Goal: Transaction & Acquisition: Purchase product/service

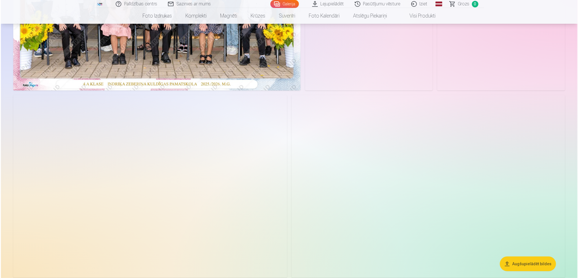
scroll to position [226, 0]
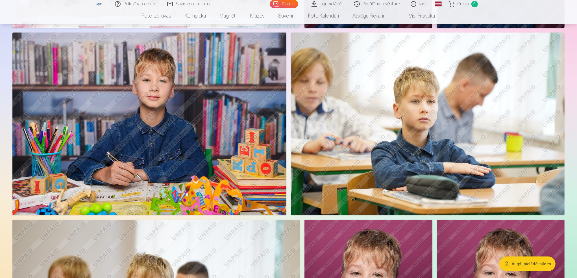
click at [267, 202] on img at bounding box center [149, 123] width 274 height 182
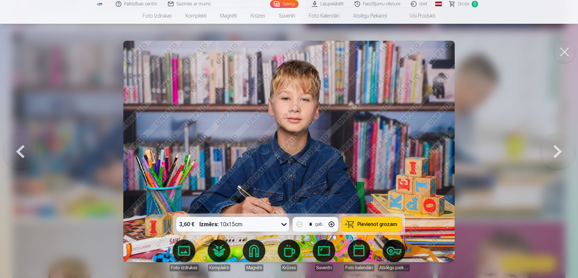
click at [380, 225] on span "Pievienot grozam" at bounding box center [378, 223] width 40 height 5
click at [21, 148] on button at bounding box center [20, 151] width 36 height 113
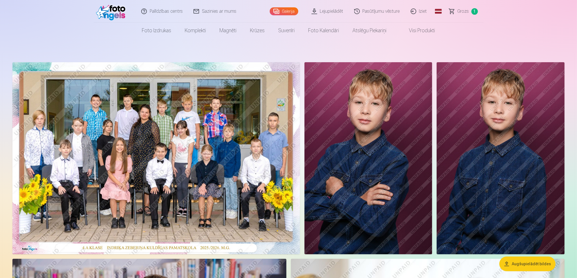
click at [139, 153] on img at bounding box center [155, 158] width 287 height 192
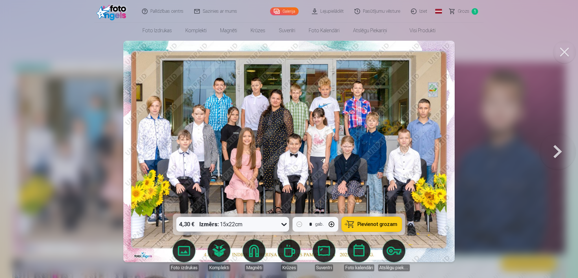
click at [391, 224] on span "Pievienot grozam" at bounding box center [378, 223] width 40 height 5
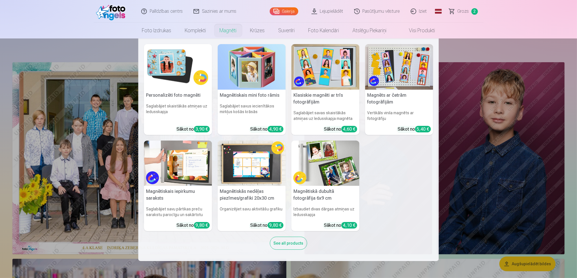
click at [232, 30] on link "Magnēti" at bounding box center [228, 31] width 30 height 16
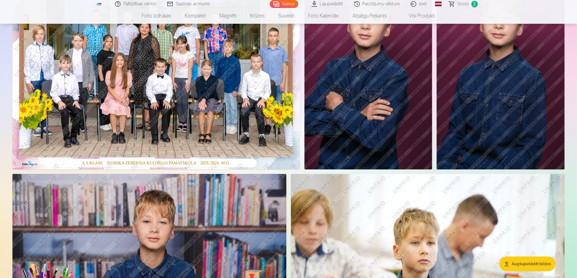
scroll to position [85, 0]
click at [288, 5] on link "Galerija" at bounding box center [284, 4] width 29 height 8
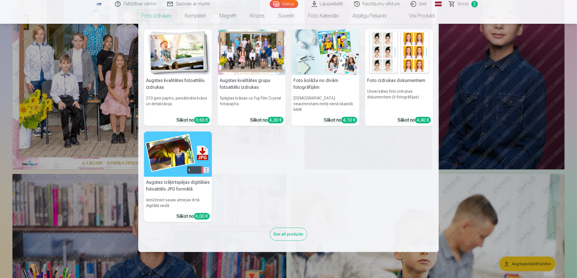
click at [479, 170] on nav "Augstas kvalitātes fotoattēlu izdrukas 210 gsm papīrs, piesātināta krāsa un det…" at bounding box center [288, 138] width 577 height 228
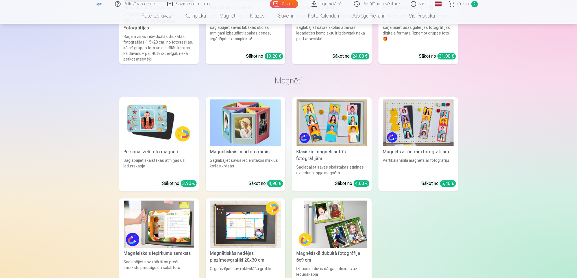
scroll to position [1977, 0]
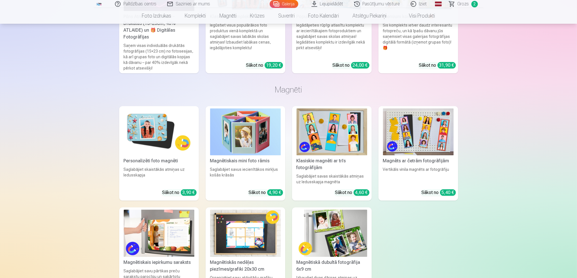
click at [342, 139] on img at bounding box center [332, 131] width 71 height 47
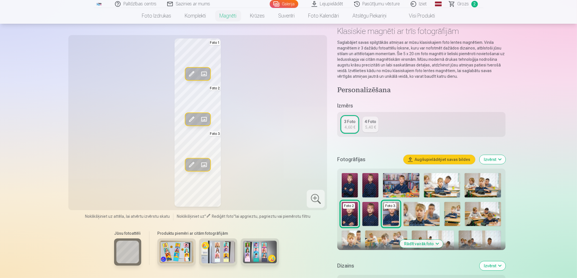
scroll to position [85, 0]
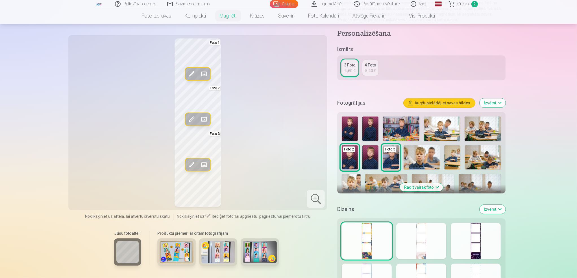
click at [315, 195] on div at bounding box center [316, 198] width 18 height 18
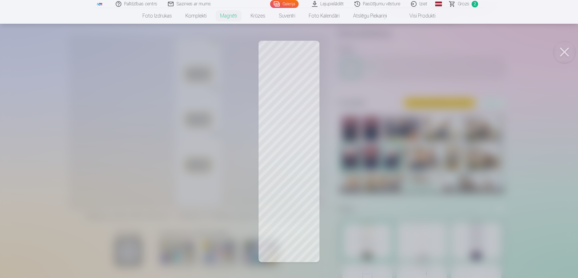
click at [563, 51] on button at bounding box center [564, 52] width 23 height 23
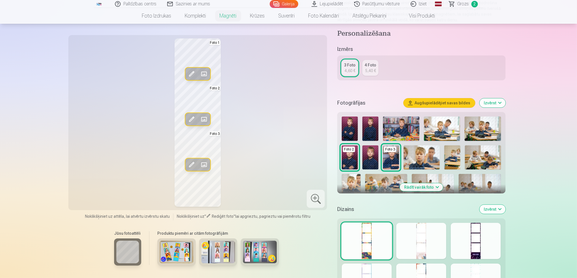
click at [370, 68] on div "5,40 €" at bounding box center [370, 71] width 11 height 6
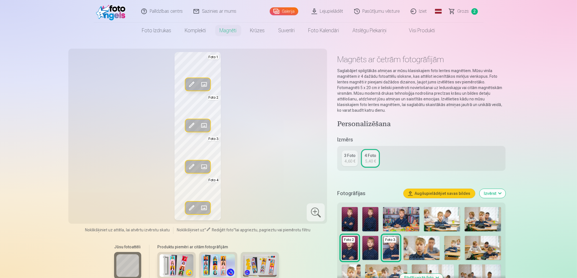
click at [346, 158] on div "3 Foto" at bounding box center [350, 155] width 12 height 6
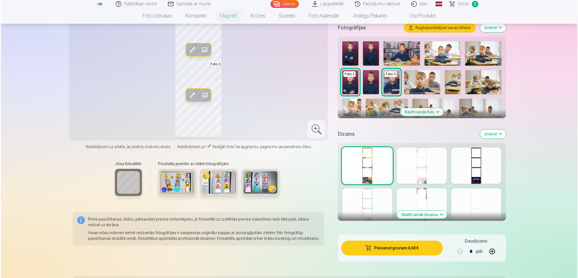
scroll to position [169, 0]
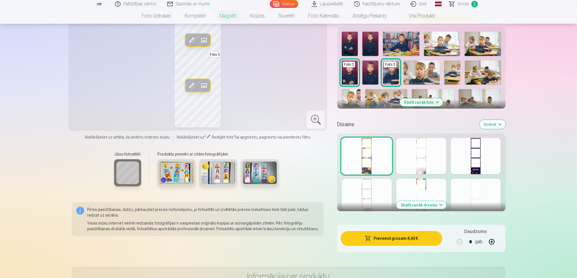
click at [440, 203] on button "Skatīt vairāk dizainu" at bounding box center [421, 205] width 50 height 8
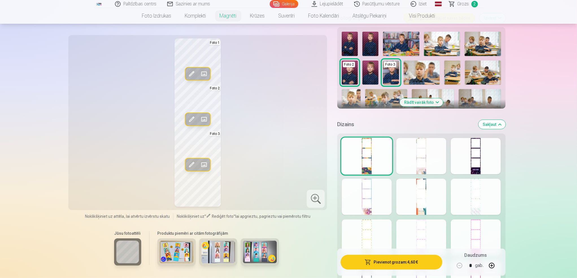
click at [421, 164] on div at bounding box center [421, 156] width 50 height 36
click at [423, 206] on div at bounding box center [421, 196] width 50 height 36
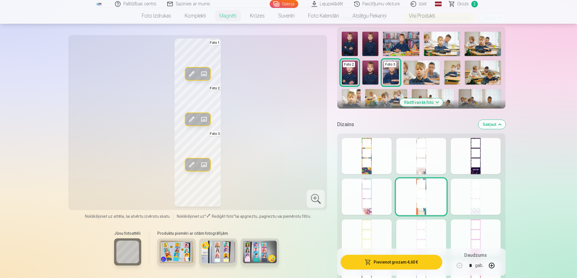
click at [477, 202] on div at bounding box center [476, 196] width 50 height 36
click at [476, 169] on div at bounding box center [476, 156] width 50 height 36
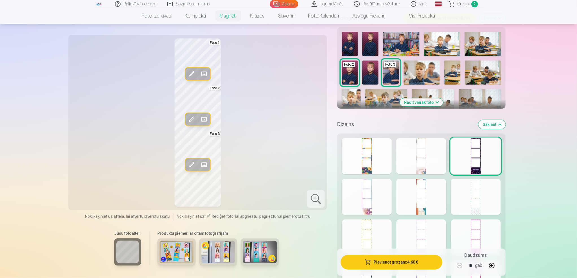
click at [190, 73] on span at bounding box center [191, 73] width 9 height 9
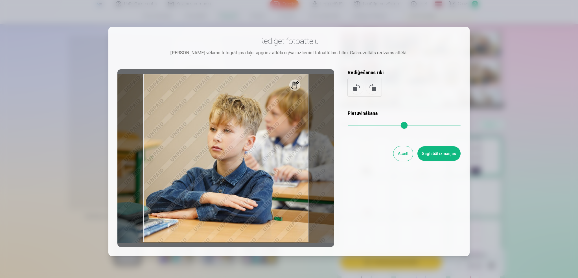
click at [296, 86] on div at bounding box center [225, 157] width 217 height 177
click at [404, 156] on button "Atcelt" at bounding box center [403, 153] width 19 height 15
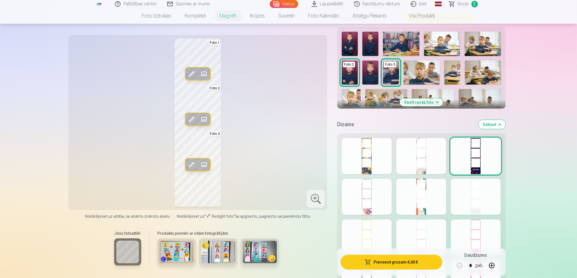
click at [205, 163] on span at bounding box center [203, 164] width 9 height 9
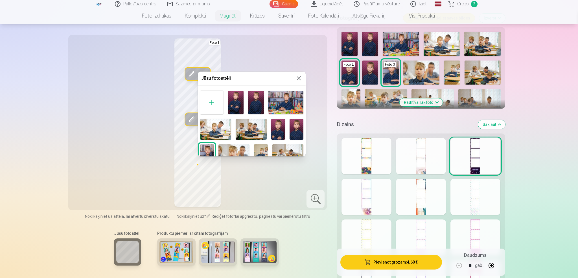
click at [273, 130] on img at bounding box center [278, 129] width 14 height 21
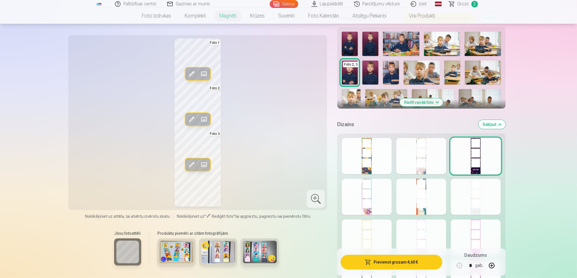
click at [201, 117] on span at bounding box center [203, 119] width 9 height 9
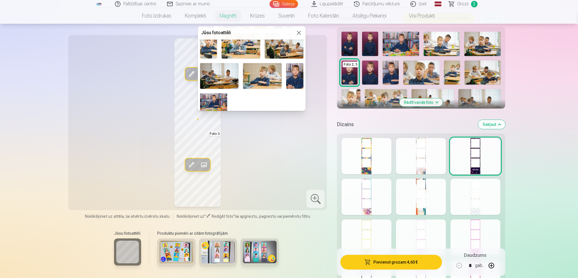
scroll to position [92, 0]
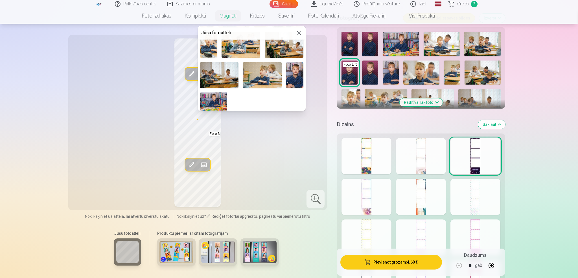
click at [290, 77] on img at bounding box center [294, 75] width 17 height 26
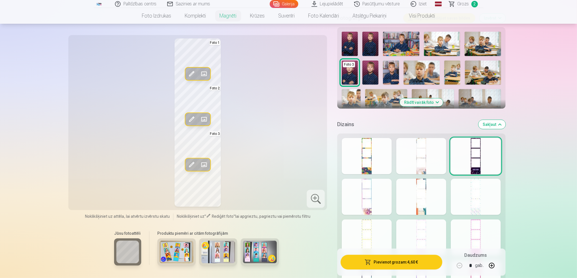
click at [197, 114] on button "Rediģēt foto" at bounding box center [191, 119] width 12 height 12
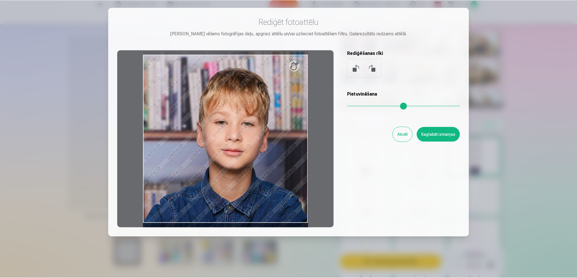
scroll to position [38, 0]
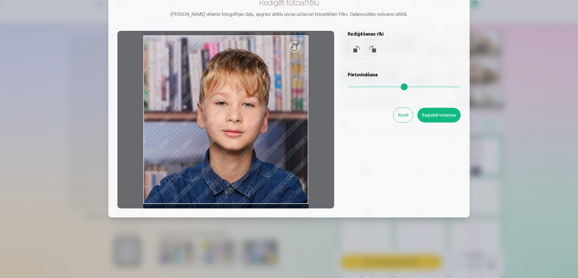
click at [407, 115] on button "Atcelt" at bounding box center [403, 115] width 19 height 15
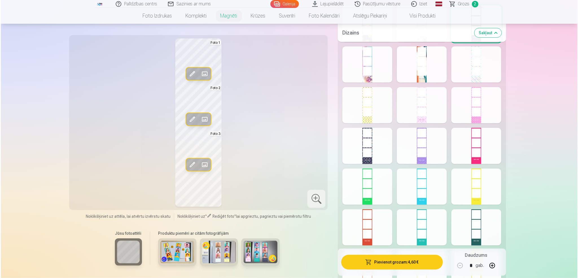
scroll to position [226, 0]
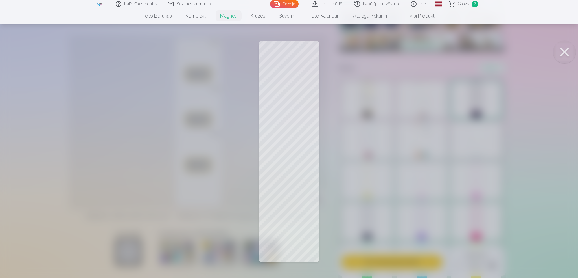
click at [566, 50] on button at bounding box center [564, 52] width 23 height 23
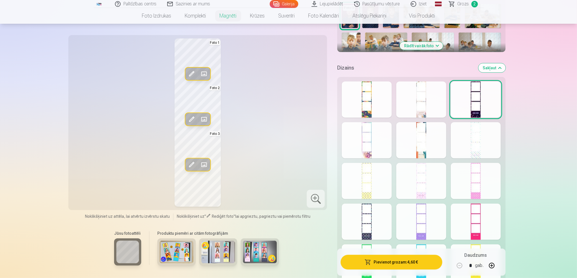
click at [206, 163] on span at bounding box center [203, 164] width 9 height 9
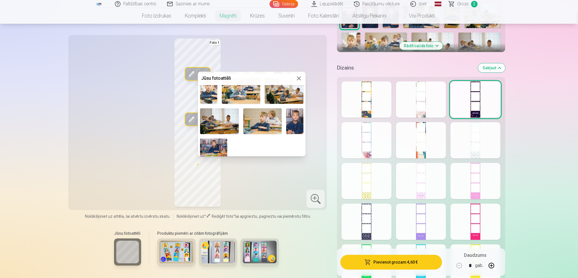
scroll to position [92, 0]
click at [211, 145] on img at bounding box center [213, 147] width 27 height 18
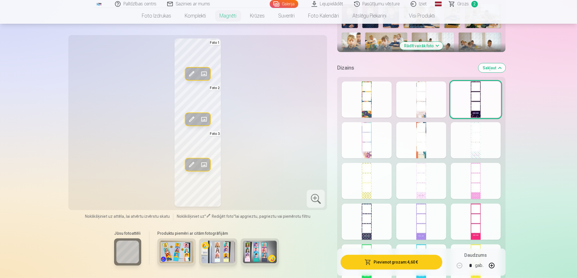
click at [203, 72] on span at bounding box center [203, 73] width 9 height 9
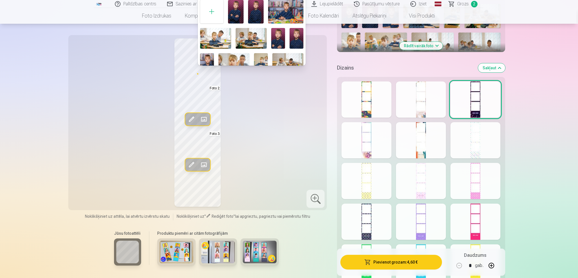
click at [235, 9] on img at bounding box center [236, 11] width 16 height 23
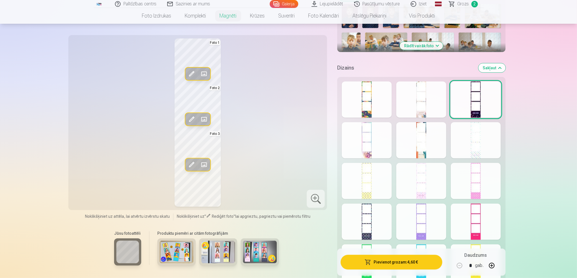
click at [202, 117] on span at bounding box center [203, 119] width 9 height 9
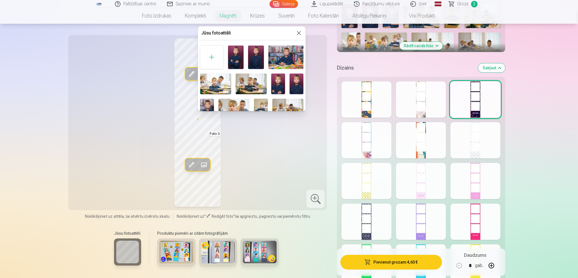
click at [293, 79] on img at bounding box center [297, 83] width 14 height 21
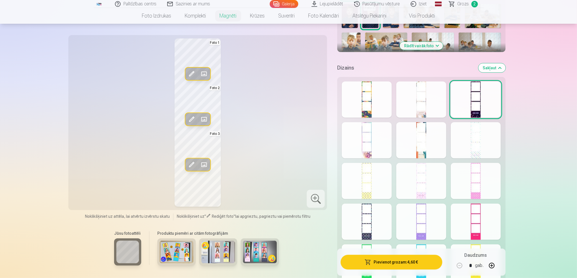
click at [206, 117] on span at bounding box center [203, 119] width 9 height 9
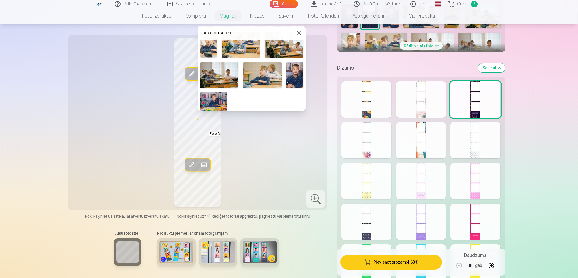
click at [294, 79] on img at bounding box center [294, 75] width 17 height 26
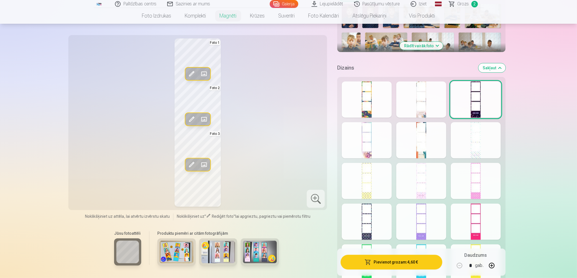
click at [206, 119] on span at bounding box center [203, 119] width 9 height 9
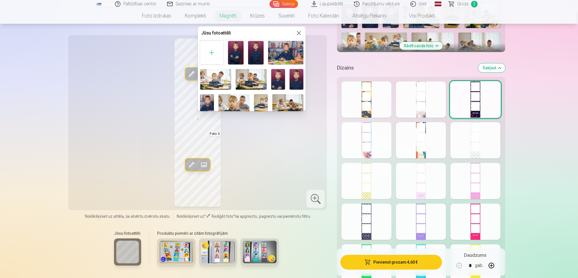
scroll to position [0, 0]
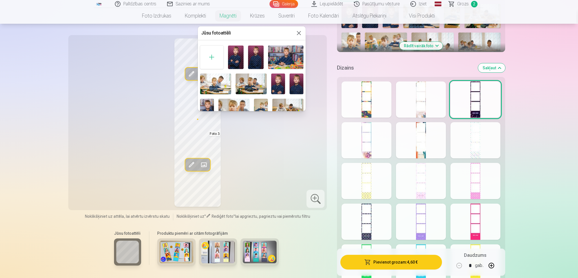
click at [289, 55] on img at bounding box center [285, 56] width 35 height 23
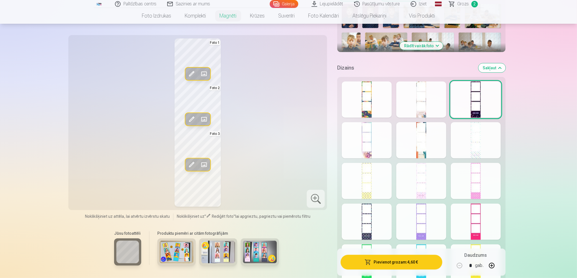
click at [406, 264] on button "Pievienot grozam : 4,60 €" at bounding box center [391, 261] width 101 height 15
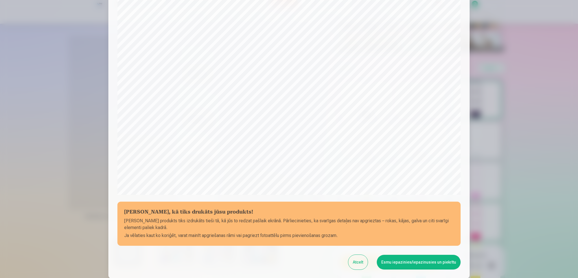
scroll to position [129, 0]
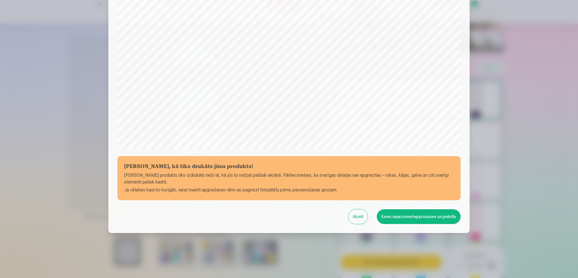
click at [404, 218] on button "Esmu iepazinies/iepazinusies un piekrītu" at bounding box center [419, 216] width 84 height 15
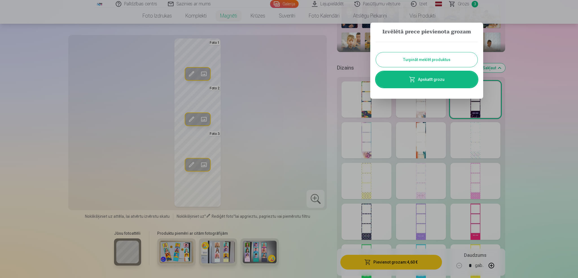
click at [428, 80] on link "Apskatīt grozu" at bounding box center [427, 79] width 102 height 16
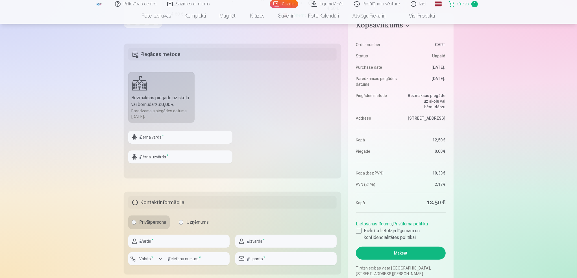
scroll to position [226, 0]
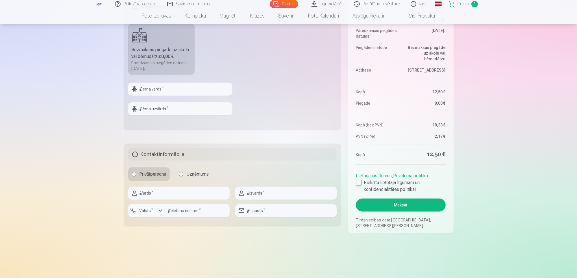
click at [360, 182] on div at bounding box center [359, 183] width 6 height 6
click at [176, 192] on input "text" at bounding box center [178, 192] width 101 height 13
type input "********"
type input "*********"
type input "********"
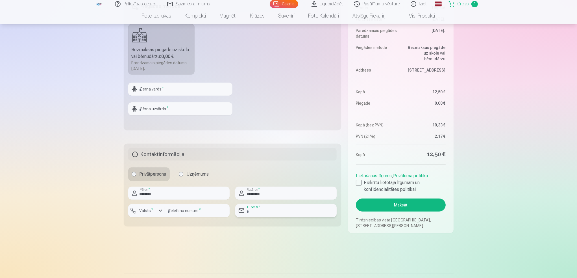
type input "**********"
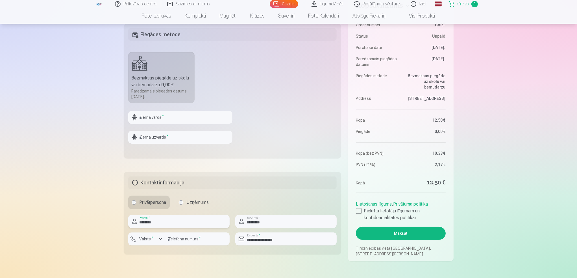
scroll to position [198, 0]
click at [193, 118] on input "text" at bounding box center [180, 117] width 104 height 13
type input "*"
type input "*****"
click at [172, 141] on input "text" at bounding box center [180, 136] width 104 height 13
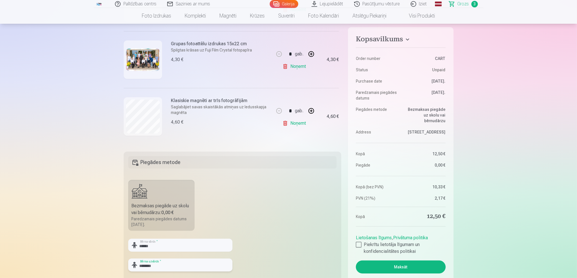
scroll to position [113, 0]
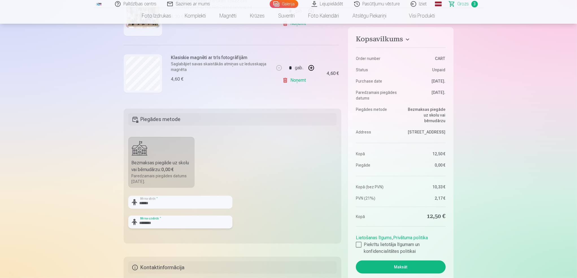
type input "********"
click at [409, 265] on button "Maksāt" at bounding box center [401, 266] width 90 height 13
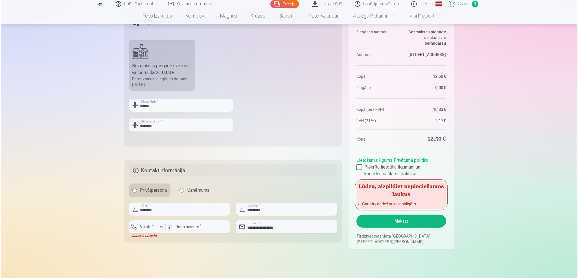
scroll to position [226, 0]
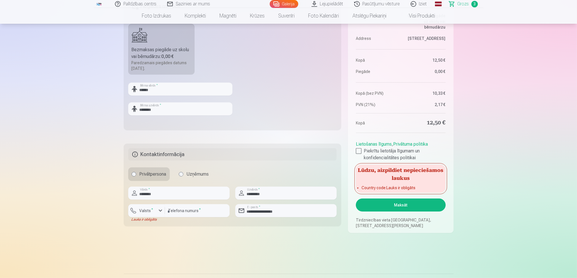
click at [144, 176] on label "Privātpersona" at bounding box center [149, 174] width 42 height 14
click at [156, 192] on input "********" at bounding box center [178, 192] width 101 height 13
click at [296, 194] on input "*********" at bounding box center [285, 192] width 101 height 13
click at [207, 210] on input "********" at bounding box center [197, 210] width 65 height 13
click at [160, 209] on div "button" at bounding box center [160, 210] width 7 height 7
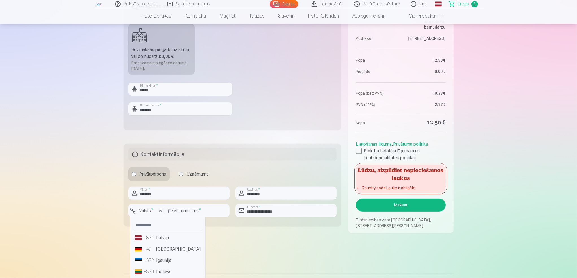
click at [165, 237] on li "+371 Latvija" at bounding box center [168, 237] width 70 height 11
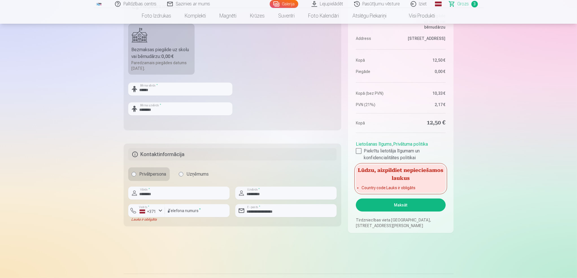
click at [422, 211] on button "Maksāt" at bounding box center [401, 204] width 90 height 13
